Goal: Transaction & Acquisition: Purchase product/service

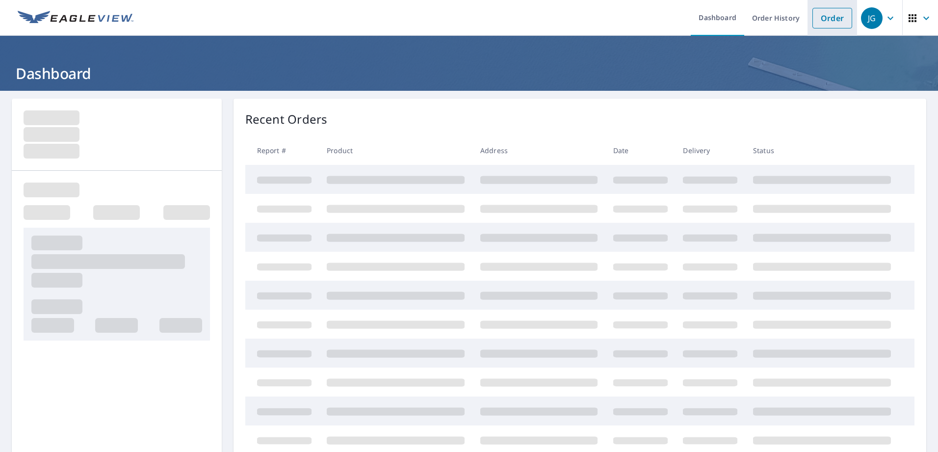
click at [823, 18] on link "Order" at bounding box center [833, 18] width 40 height 21
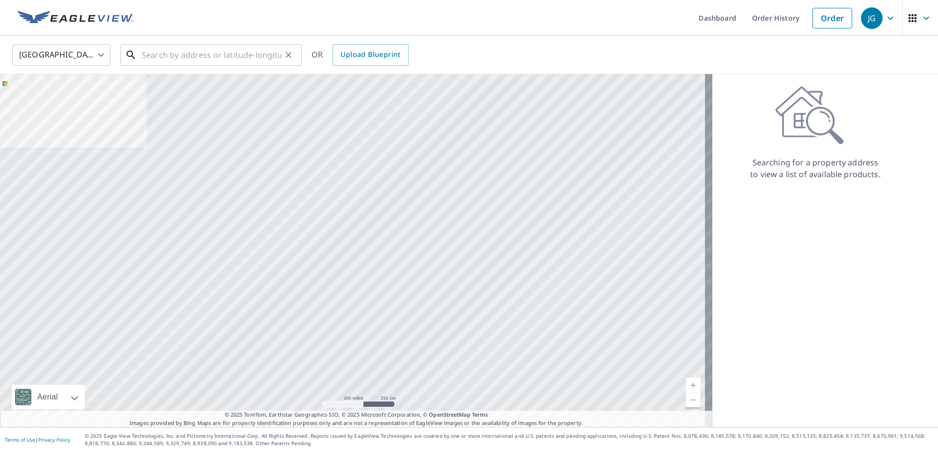
click at [271, 49] on input "text" at bounding box center [212, 54] width 140 height 27
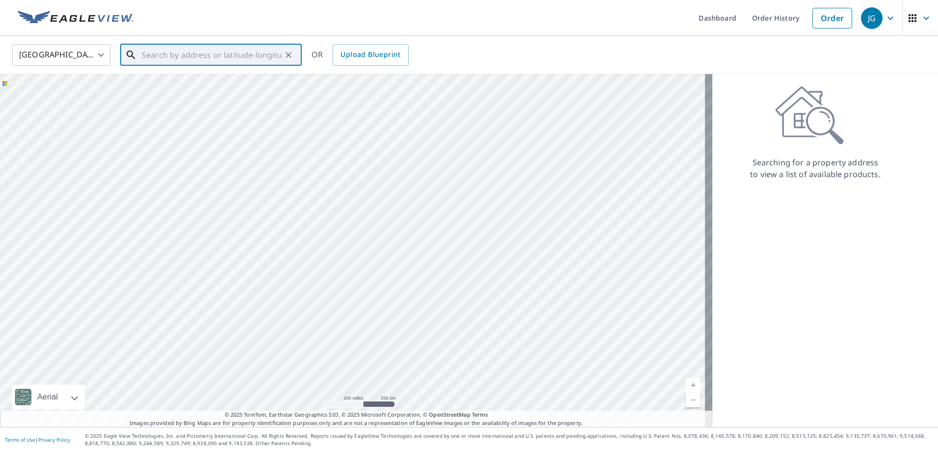
paste input "[STREET_ADDRESS][PERSON_NAME]"
click at [190, 93] on p "[GEOGRAPHIC_DATA]" at bounding box center [217, 94] width 154 height 10
type input "[STREET_ADDRESS][PERSON_NAME]"
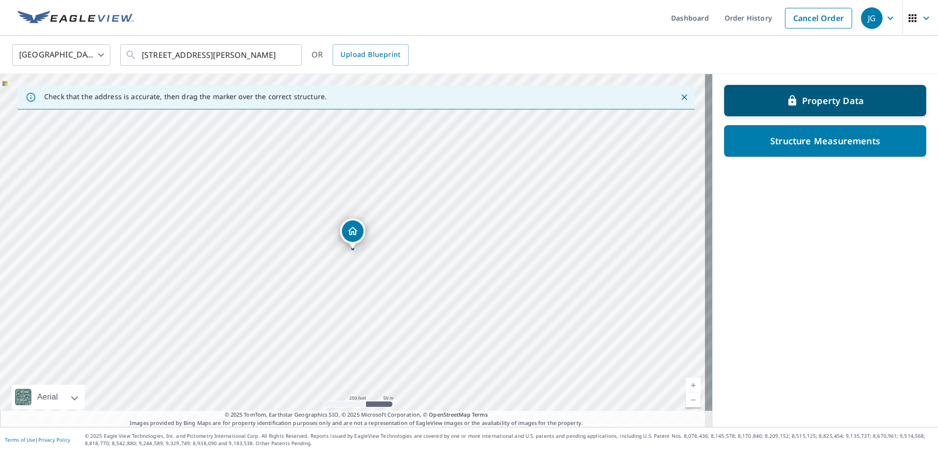
click at [816, 98] on p "Property Data" at bounding box center [833, 101] width 62 height 12
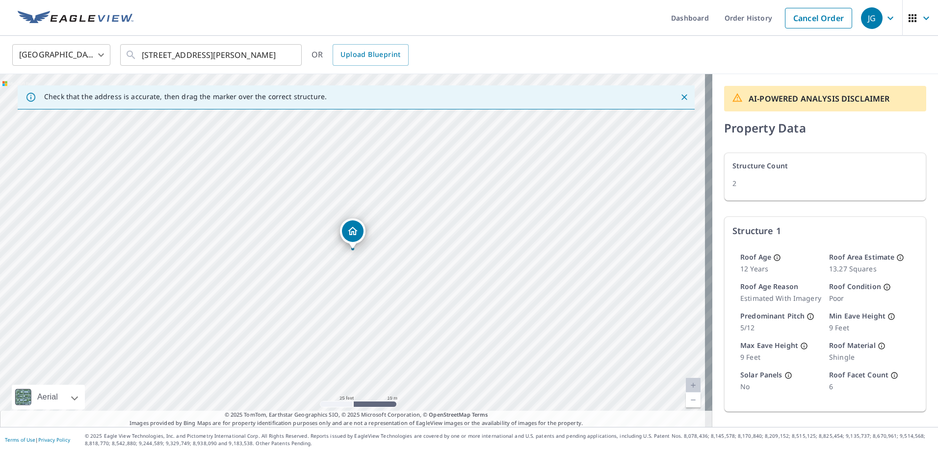
click at [434, 15] on ul "Dashboard Order History Cancel Order" at bounding box center [498, 18] width 718 height 36
drag, startPoint x: 489, startPoint y: 193, endPoint x: 385, endPoint y: 254, distance: 120.5
click at [397, 256] on div "452 Holton Ave Columbus, OH 43223" at bounding box center [356, 250] width 713 height 353
drag, startPoint x: 396, startPoint y: 200, endPoint x: 398, endPoint y: 307, distance: 107.0
click at [398, 307] on div "452 Holton Ave Columbus, OH 43223" at bounding box center [356, 250] width 713 height 353
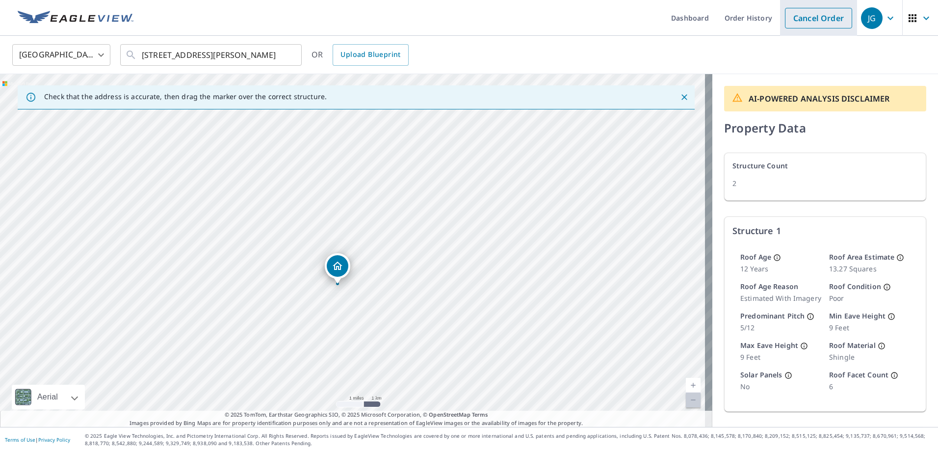
click at [810, 20] on link "Cancel Order" at bounding box center [818, 18] width 67 height 21
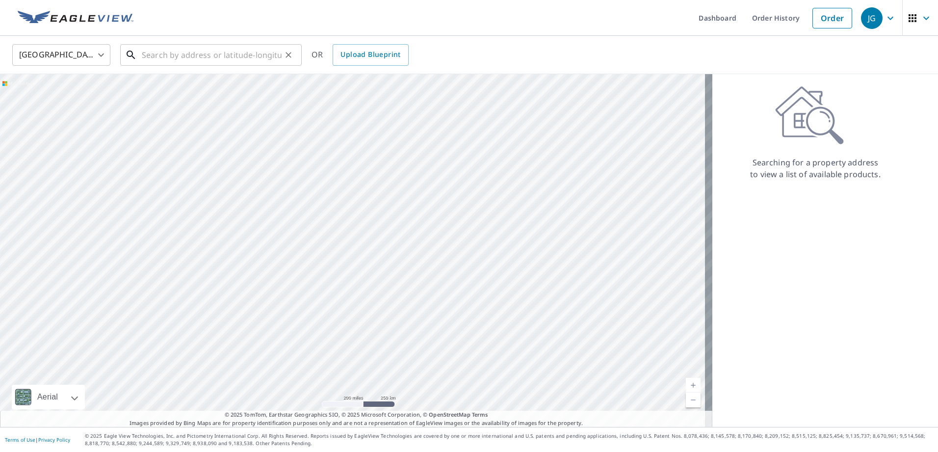
click at [214, 53] on input "text" at bounding box center [212, 54] width 140 height 27
type input "3"
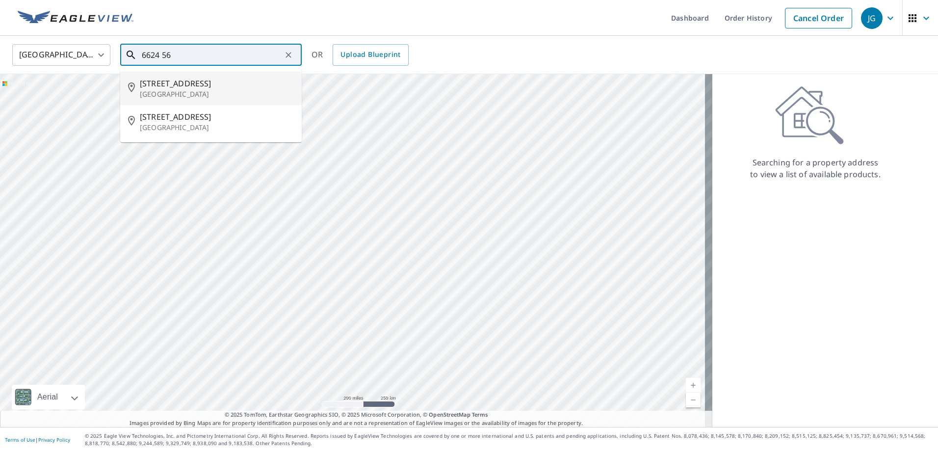
click at [196, 85] on span "6624 56th Pl NE" at bounding box center [217, 84] width 154 height 12
type input "6624 56th Pl NE Marysville, WA 98270"
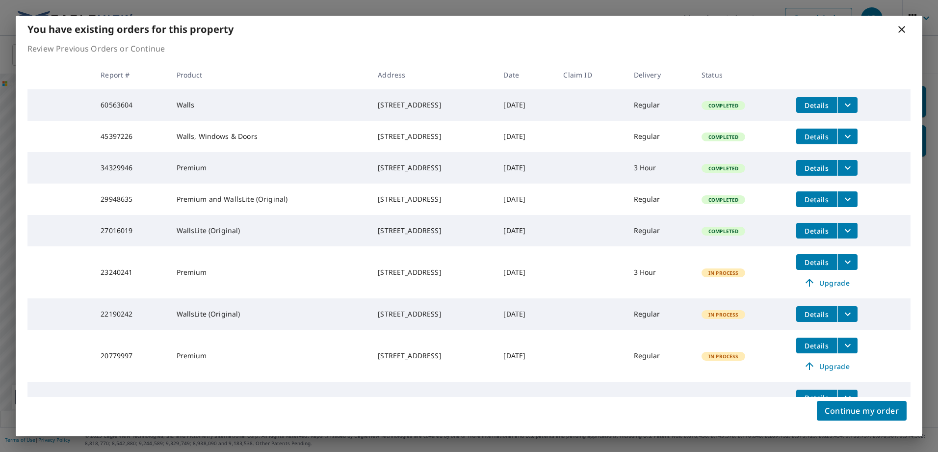
click at [900, 27] on icon at bounding box center [902, 29] width 7 height 7
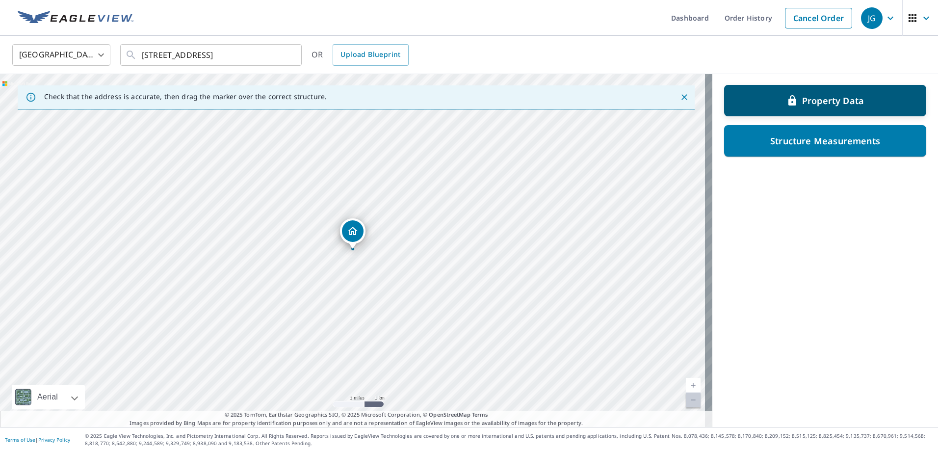
click at [829, 102] on p "Property Data" at bounding box center [833, 101] width 62 height 12
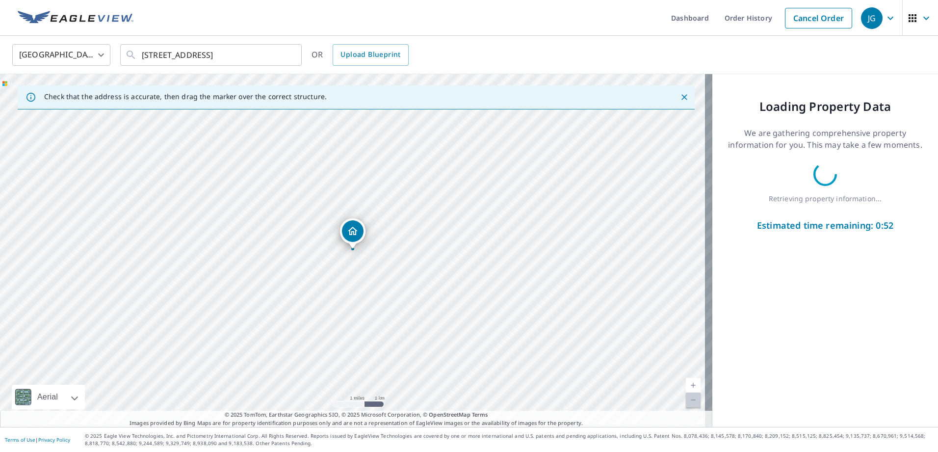
click at [525, 19] on ul "Dashboard Order History Cancel Order" at bounding box center [498, 18] width 718 height 36
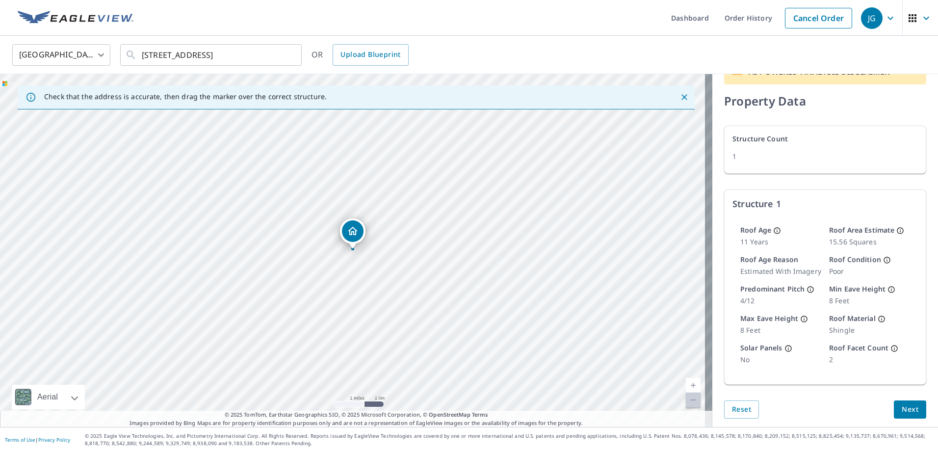
scroll to position [40, 0]
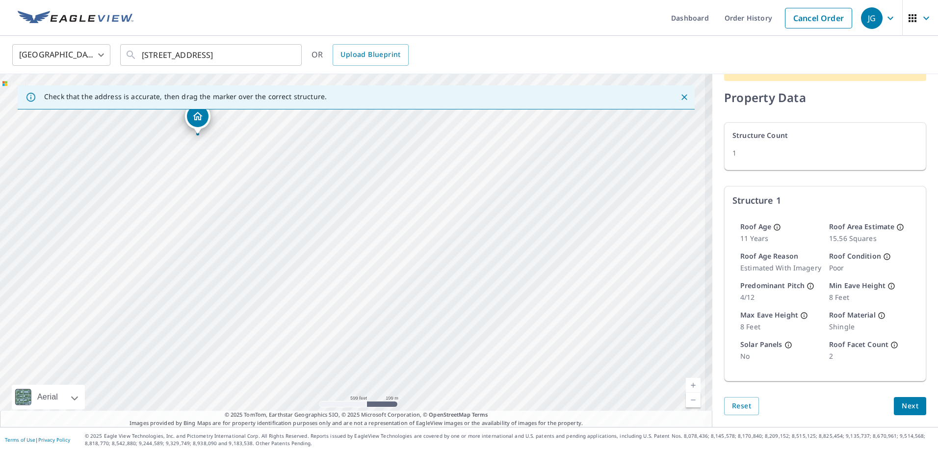
drag, startPoint x: 249, startPoint y: 181, endPoint x: 382, endPoint y: 277, distance: 163.8
click at [381, 277] on div "6624 56th Pl NE Marysville, WA 98270" at bounding box center [356, 250] width 713 height 353
drag, startPoint x: 434, startPoint y: 266, endPoint x: 370, endPoint y: 199, distance: 92.7
click at [380, 198] on div "6624 56th Pl NE Marysville, WA 98270" at bounding box center [356, 250] width 713 height 353
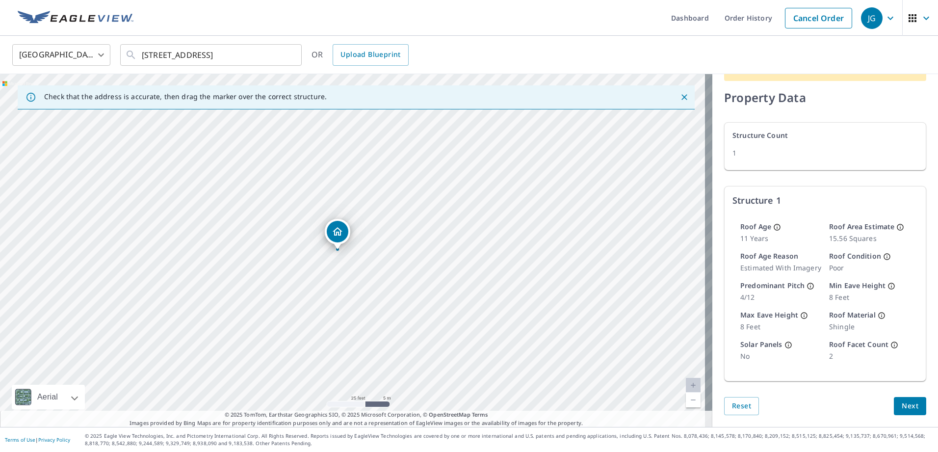
drag, startPoint x: 401, startPoint y: 264, endPoint x: 400, endPoint y: 248, distance: 15.2
click at [400, 249] on div "6624 56th Pl NE Marysville, WA 98270" at bounding box center [356, 250] width 713 height 353
click at [902, 402] on span "Next" at bounding box center [910, 406] width 17 height 12
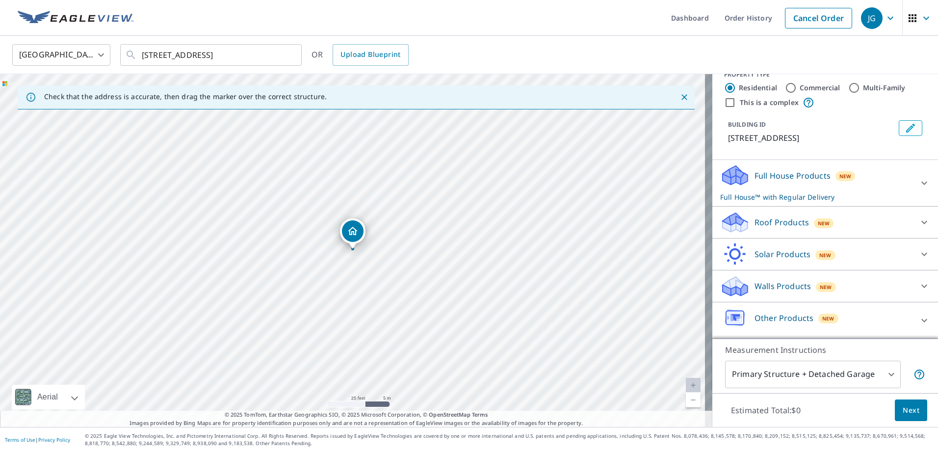
click at [792, 226] on p "Roof Products" at bounding box center [782, 222] width 54 height 12
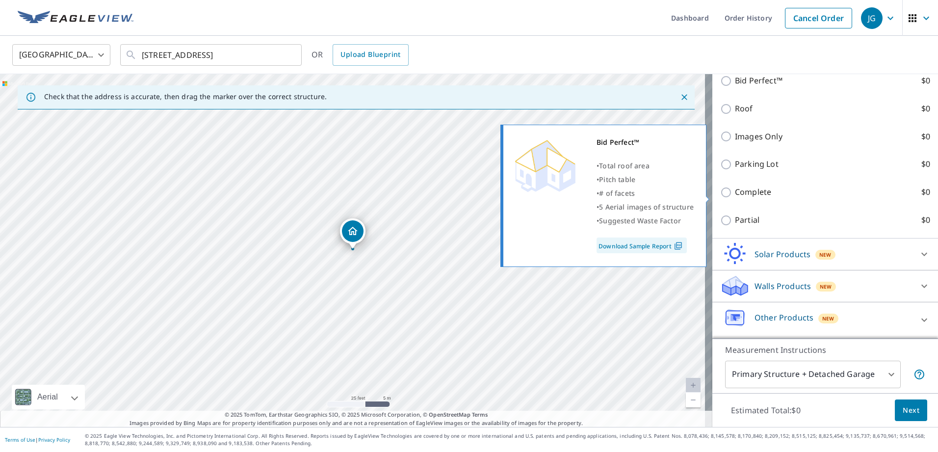
scroll to position [0, 0]
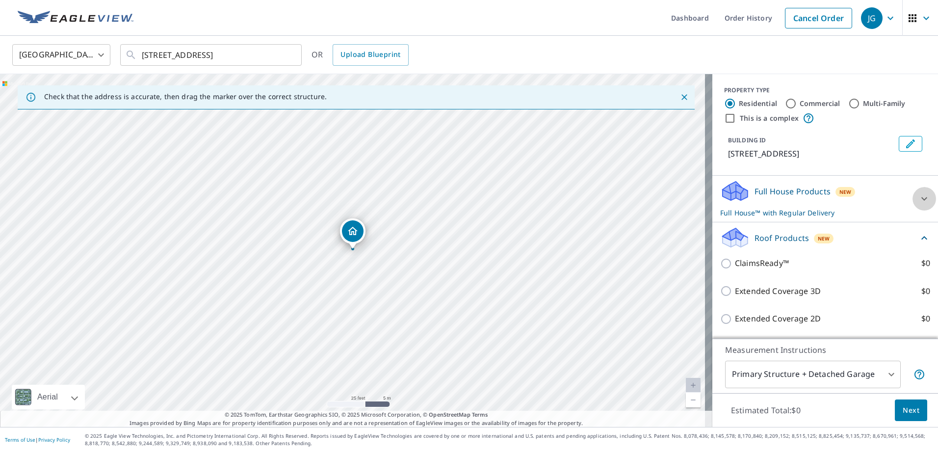
click at [913, 201] on div at bounding box center [925, 199] width 24 height 24
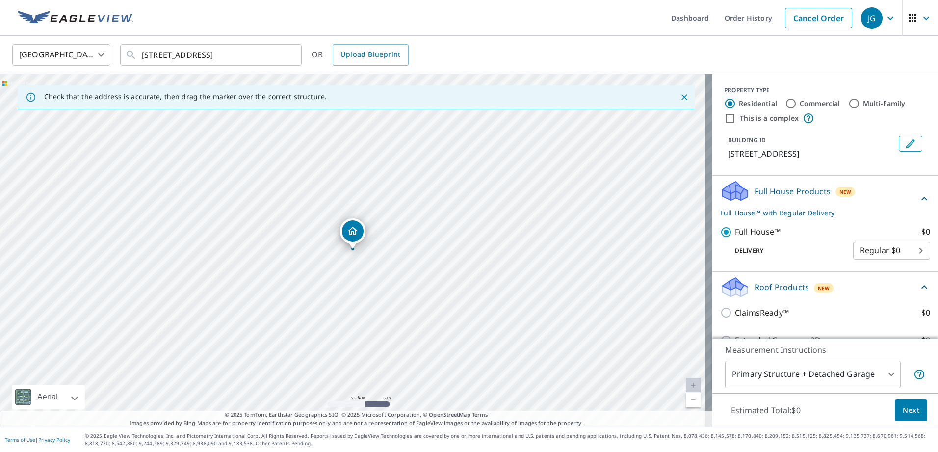
click at [839, 415] on div "Estimated Total: $0 Next" at bounding box center [826, 410] width 226 height 34
click at [678, 102] on button "Close" at bounding box center [684, 97] width 13 height 13
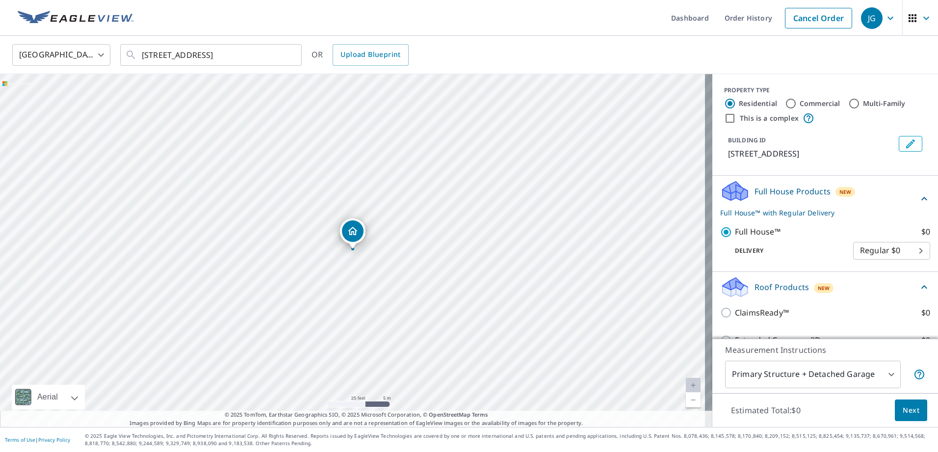
click at [574, 50] on div "United States US ​ 6624 56th Pl NE Marysville, WA 98270 ​ OR Upload Blueprint" at bounding box center [466, 54] width 922 height 23
